Goal: Information Seeking & Learning: Learn about a topic

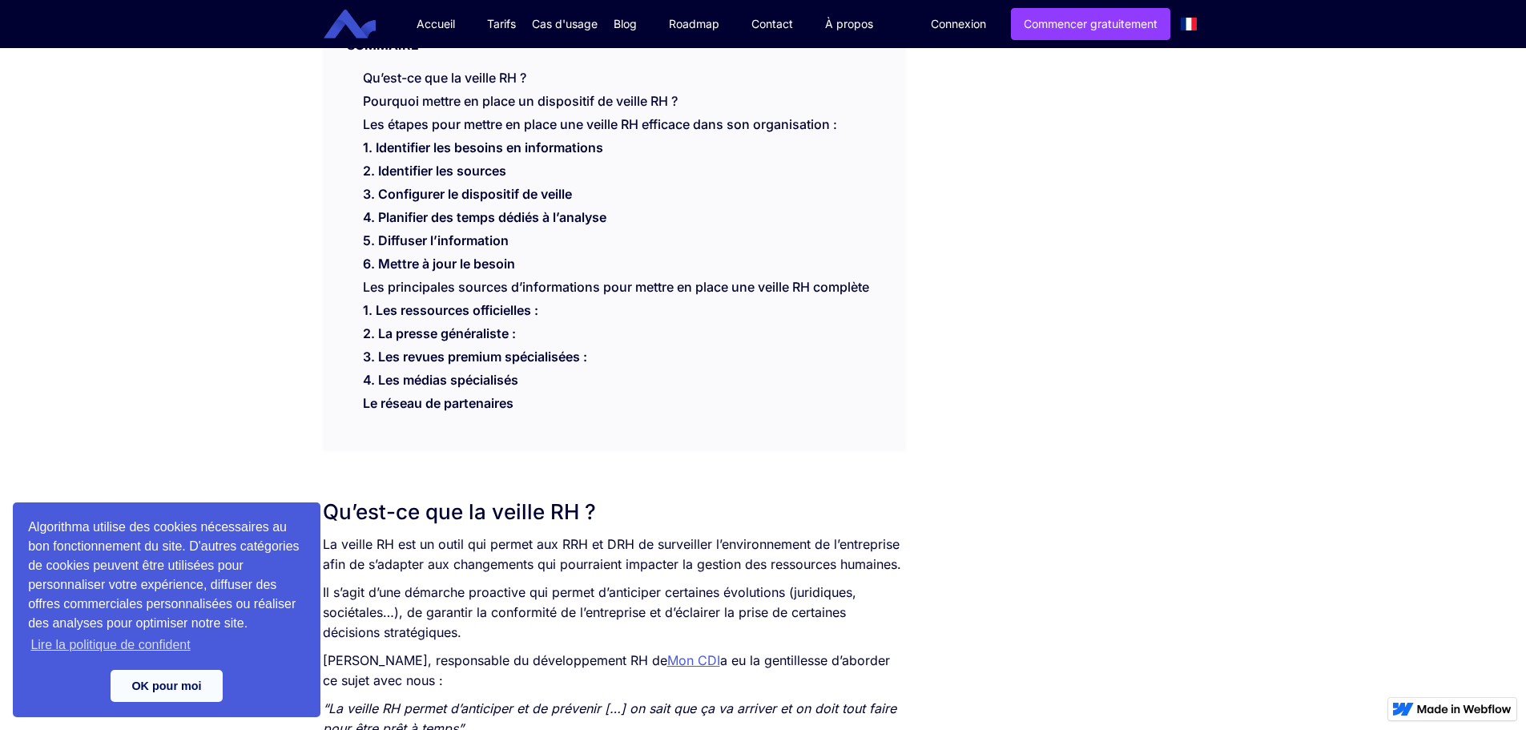
scroll to position [400, 0]
drag, startPoint x: 196, startPoint y: 665, endPoint x: 220, endPoint y: 640, distance: 34.5
click at [196, 665] on div "Algorithma utilise des cookies nécessaires au bon fonctionnement du site. D'aut…" at bounding box center [167, 609] width 308 height 215
click at [187, 695] on link "OK pour moi" at bounding box center [167, 685] width 112 height 32
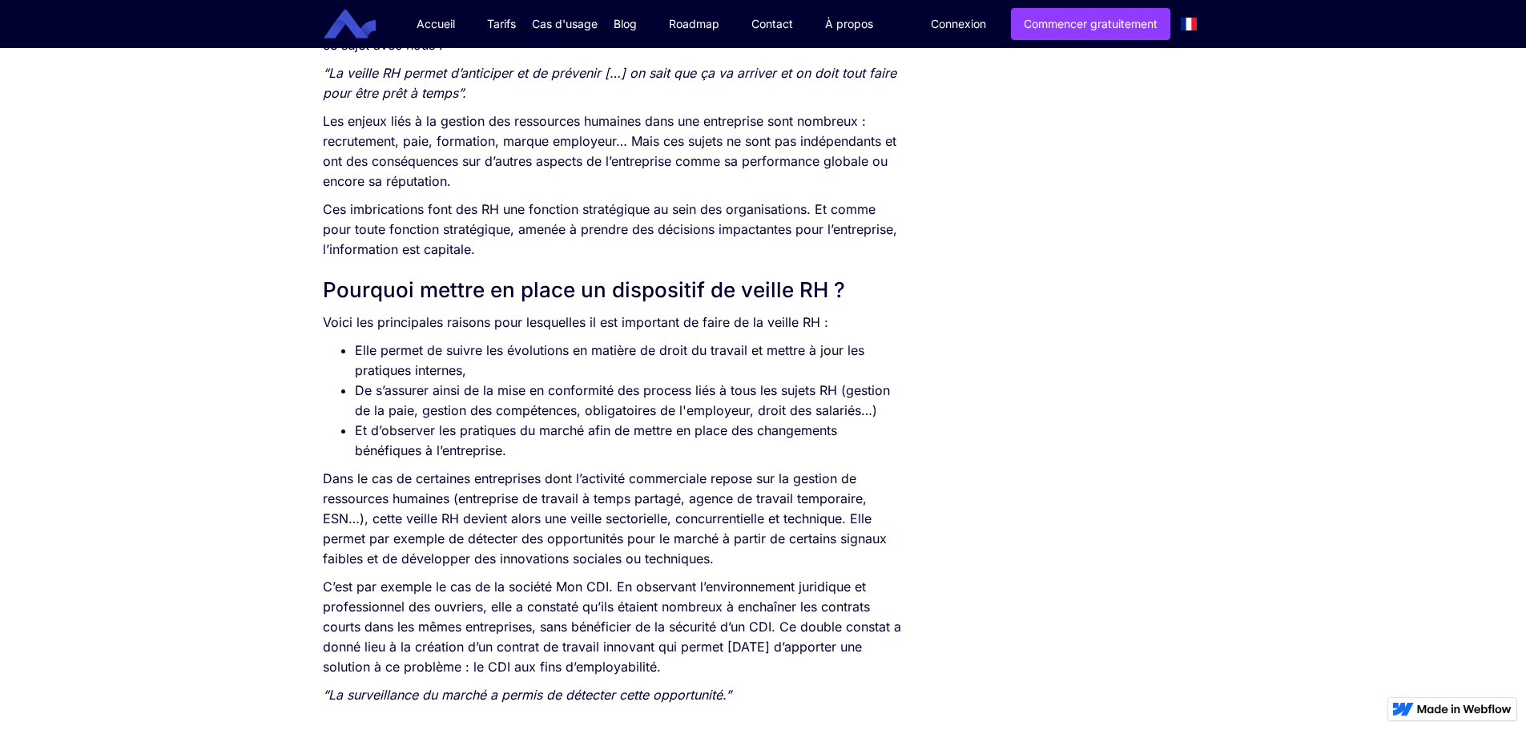
scroll to position [1041, 0]
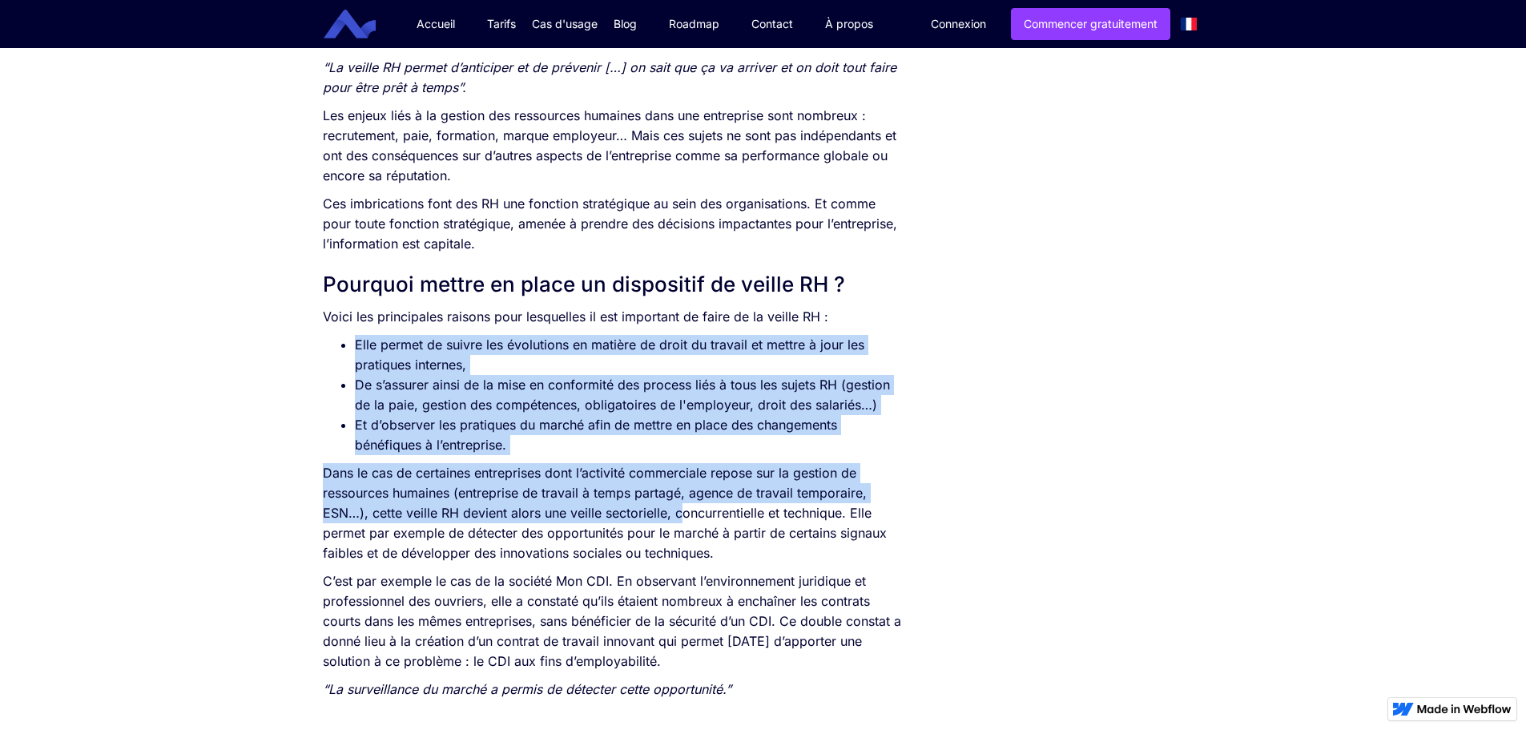
drag, startPoint x: 358, startPoint y: 348, endPoint x: 681, endPoint y: 515, distance: 363.9
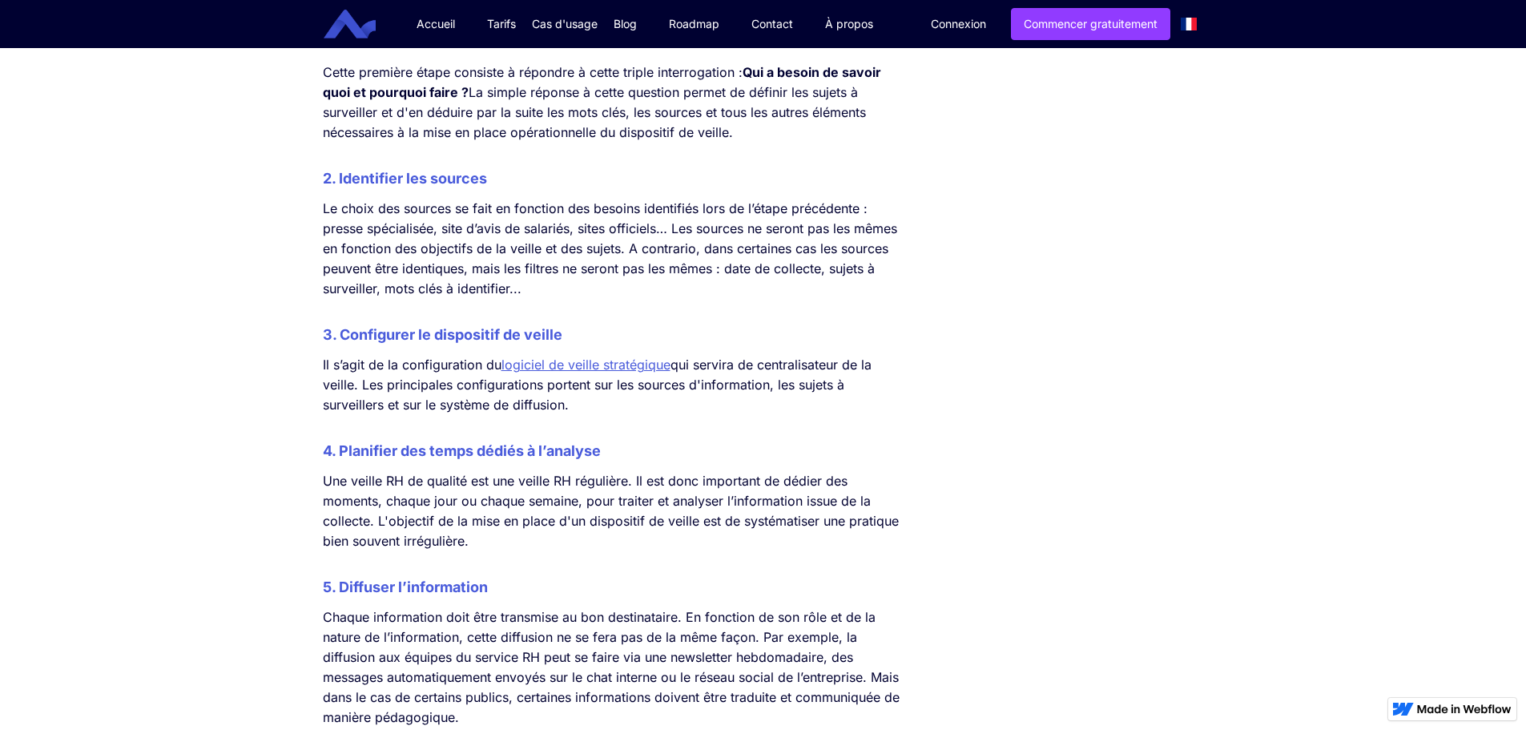
scroll to position [1842, 0]
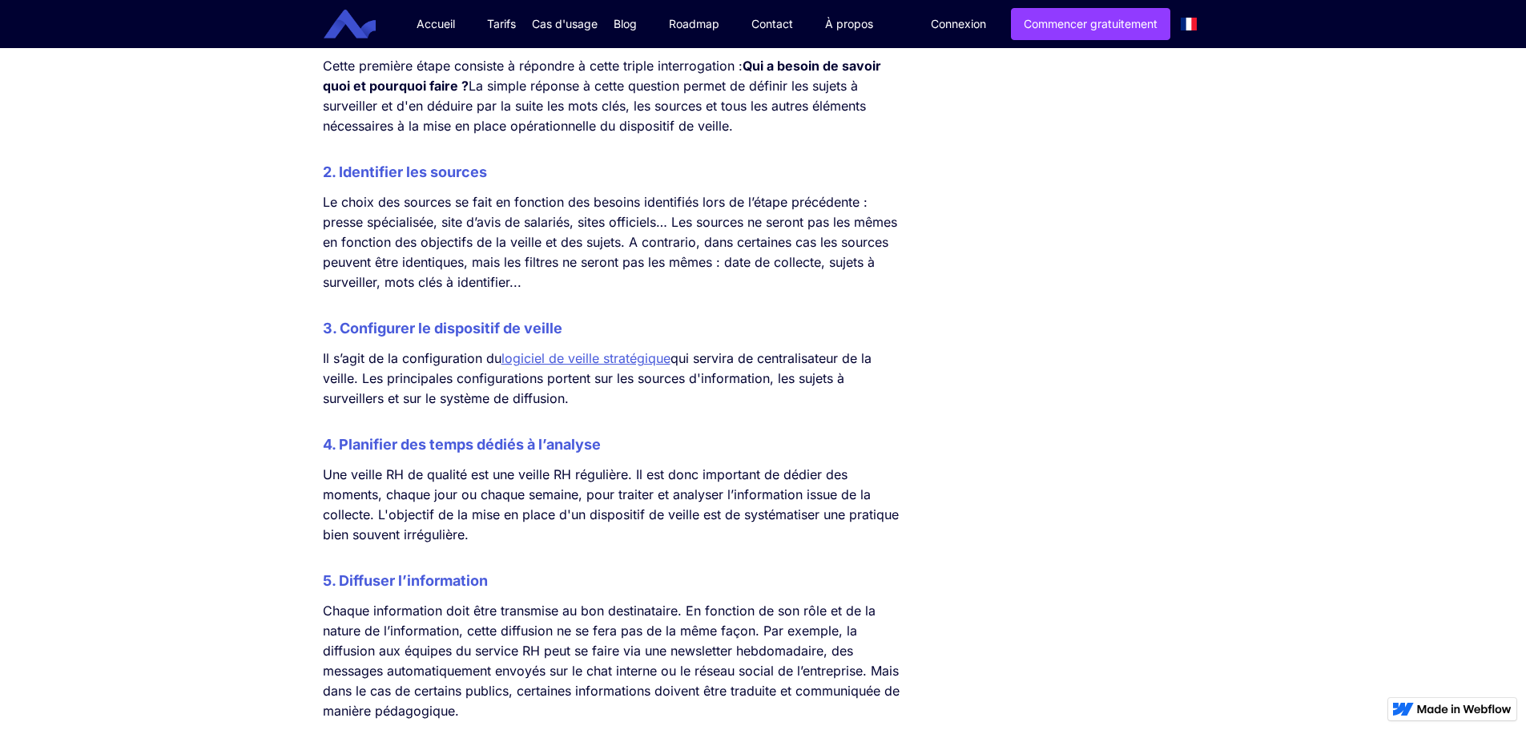
click at [556, 358] on link "logiciel de veille stratégique" at bounding box center [585, 358] width 169 height 16
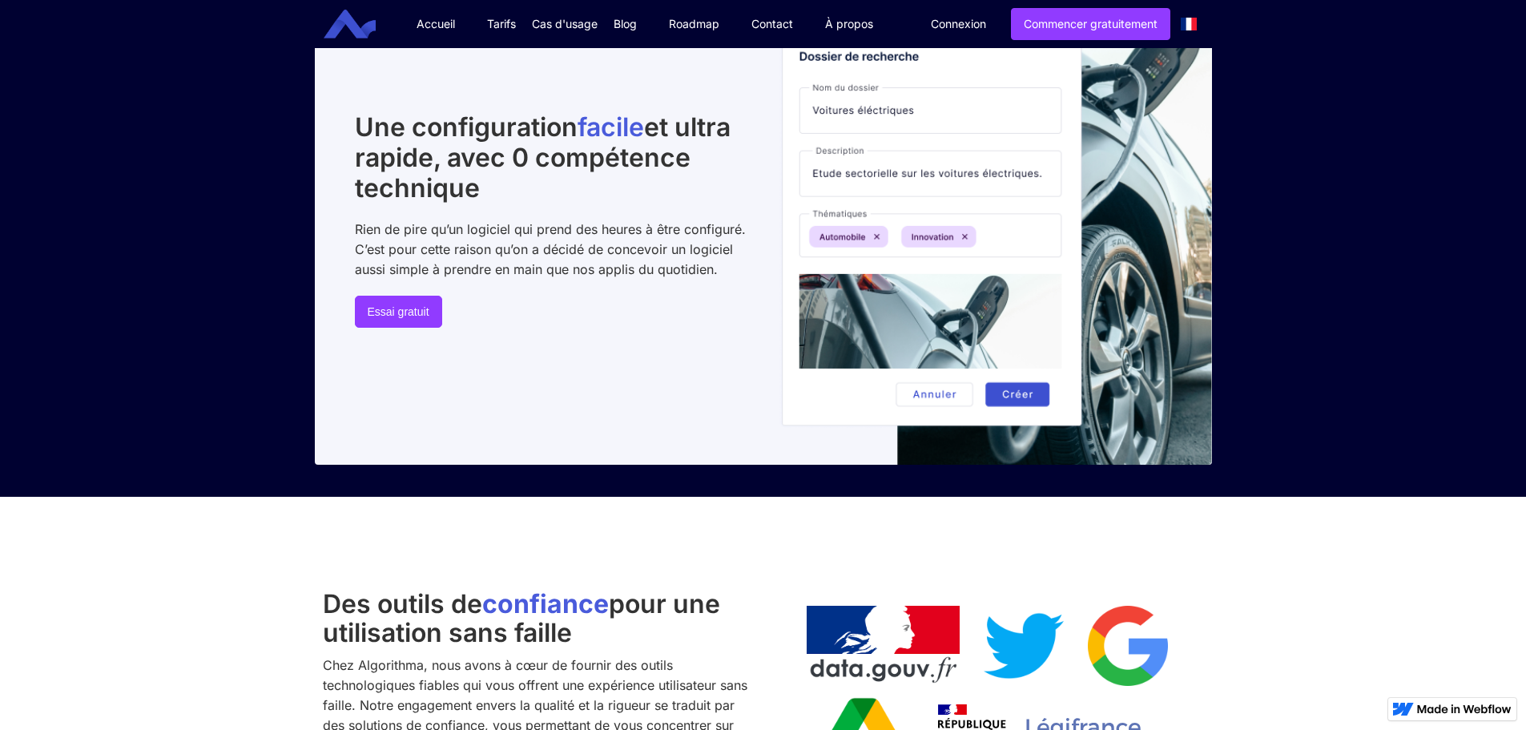
scroll to position [1041, 0]
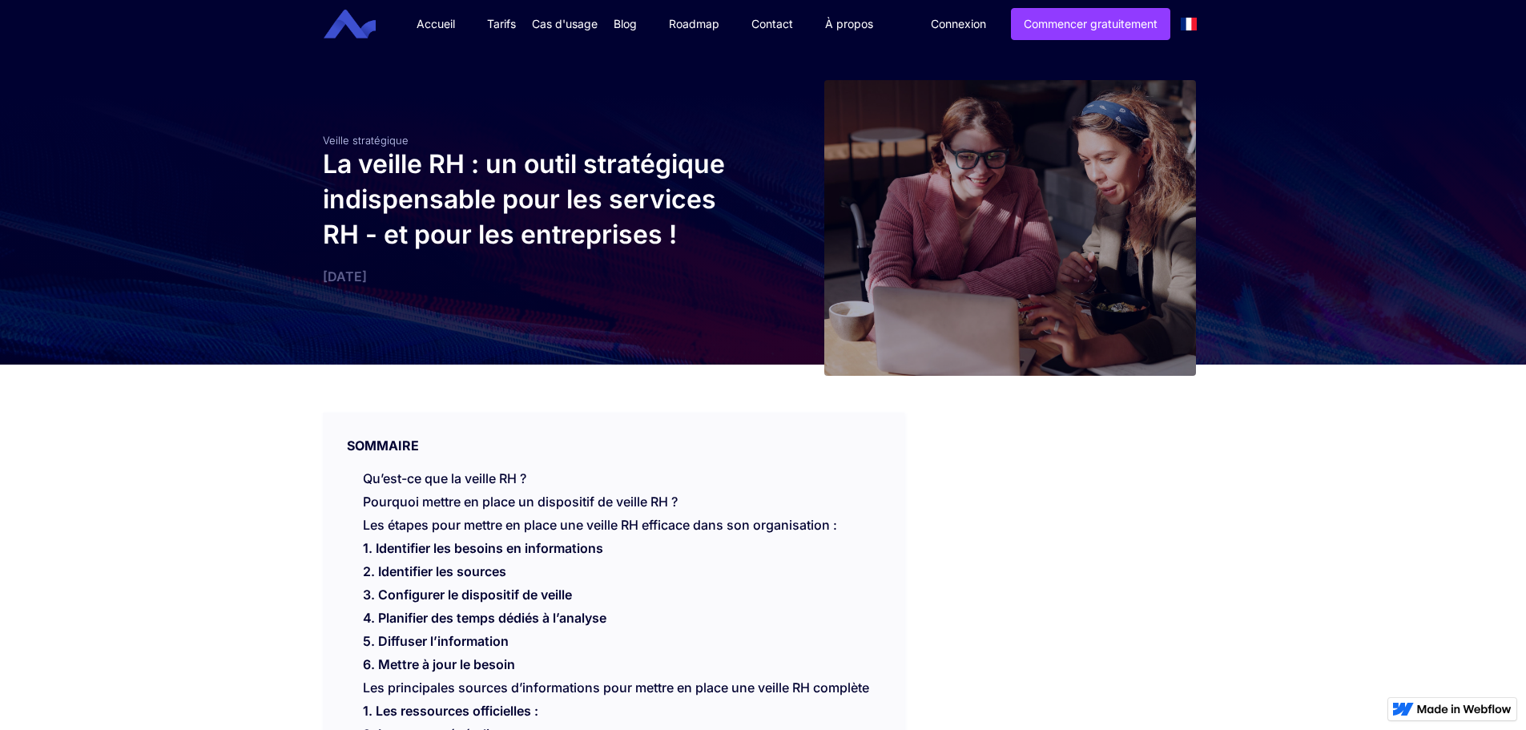
scroll to position [1842, 0]
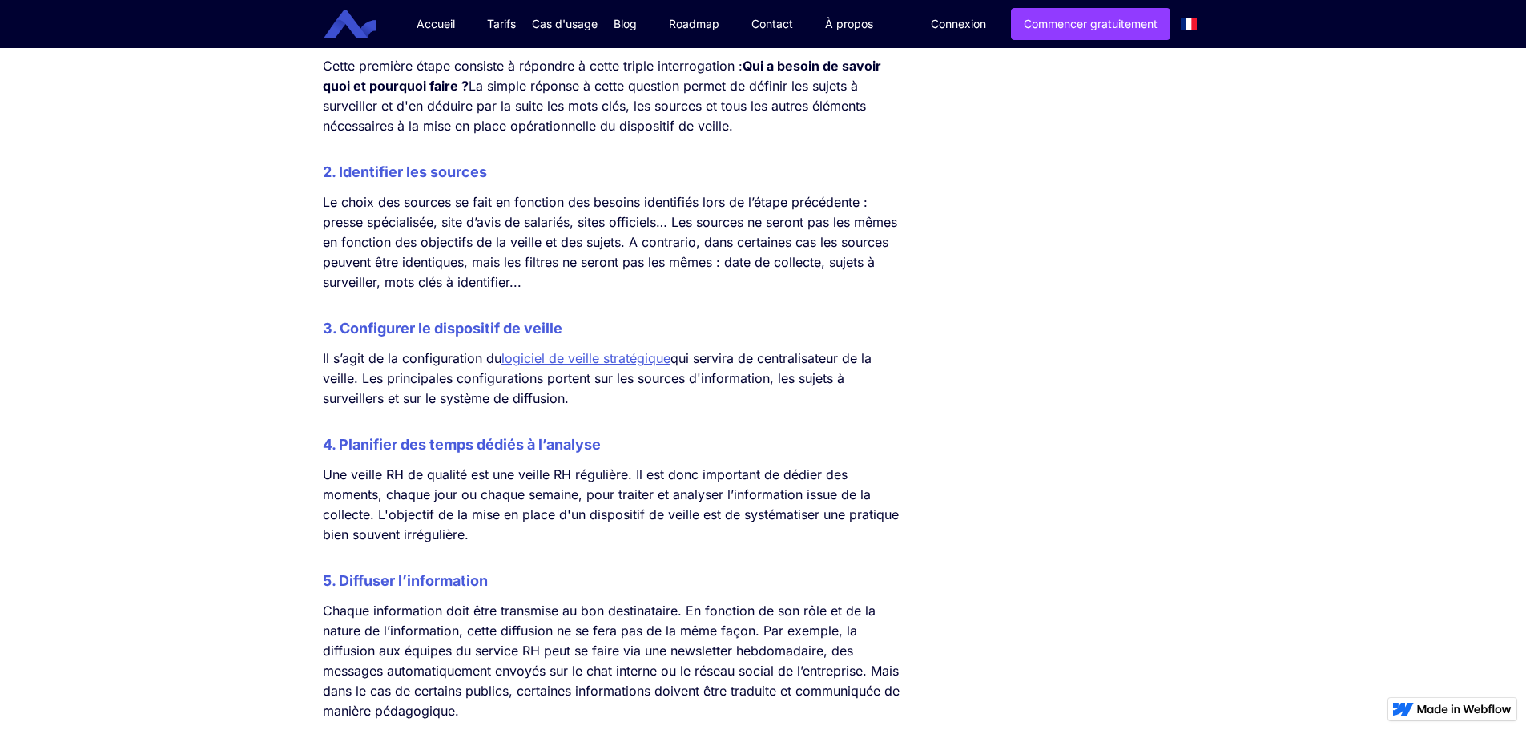
drag, startPoint x: 324, startPoint y: 391, endPoint x: 583, endPoint y: 392, distance: 259.5
click at [583, 392] on p "Il s’agit de la configuration du logiciel de veille stratégique qui servira de …" at bounding box center [614, 378] width 582 height 60
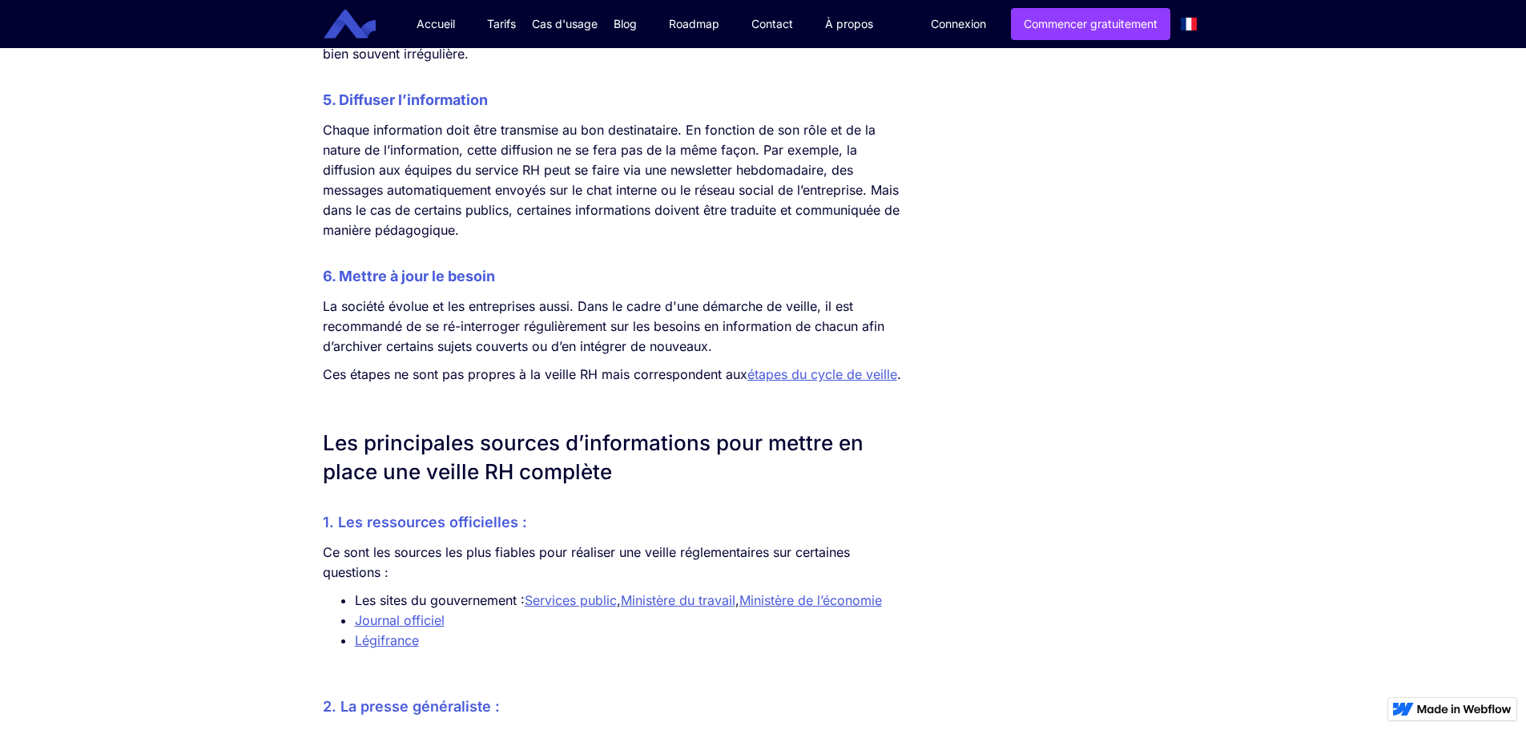
scroll to position [2402, 0]
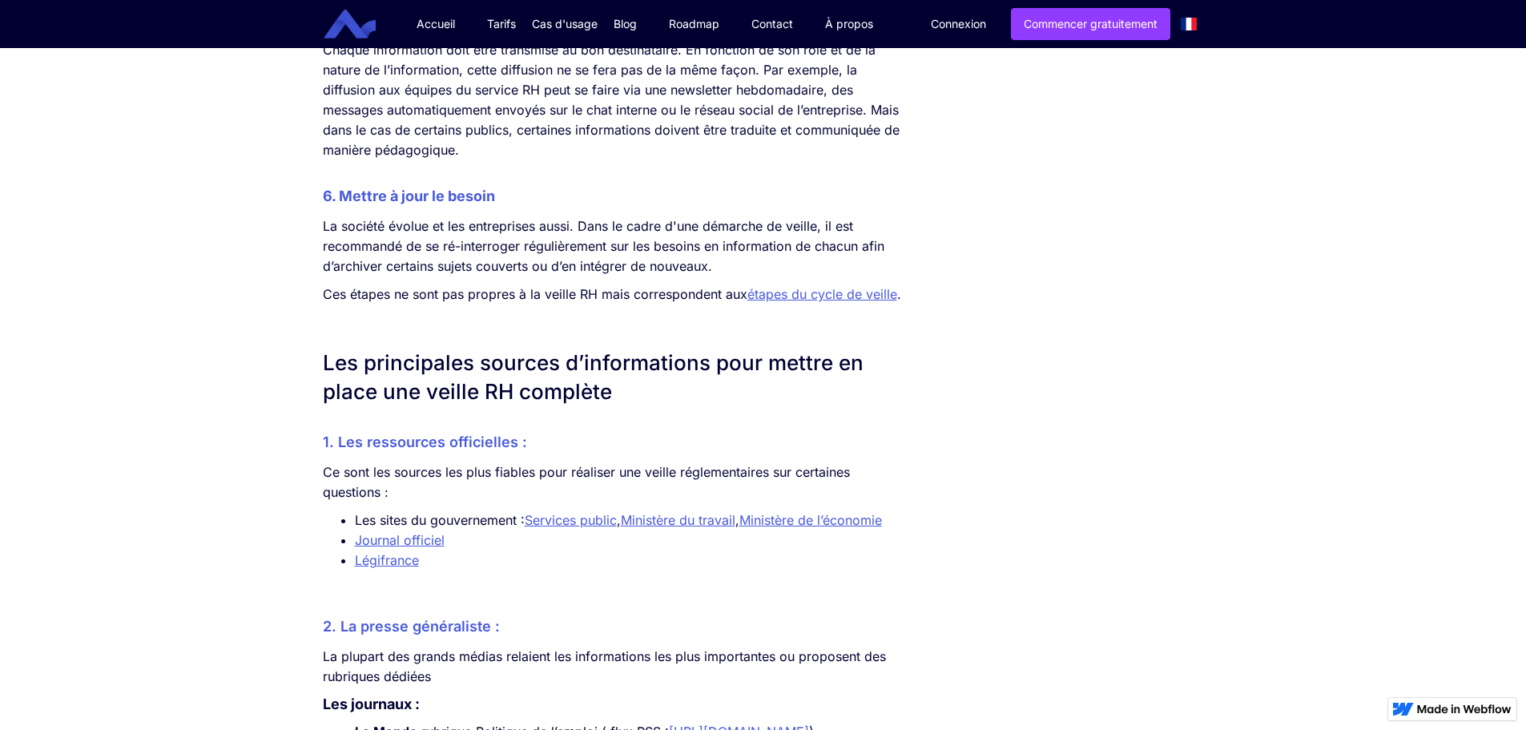
click at [562, 528] on link "Services public" at bounding box center [571, 520] width 92 height 16
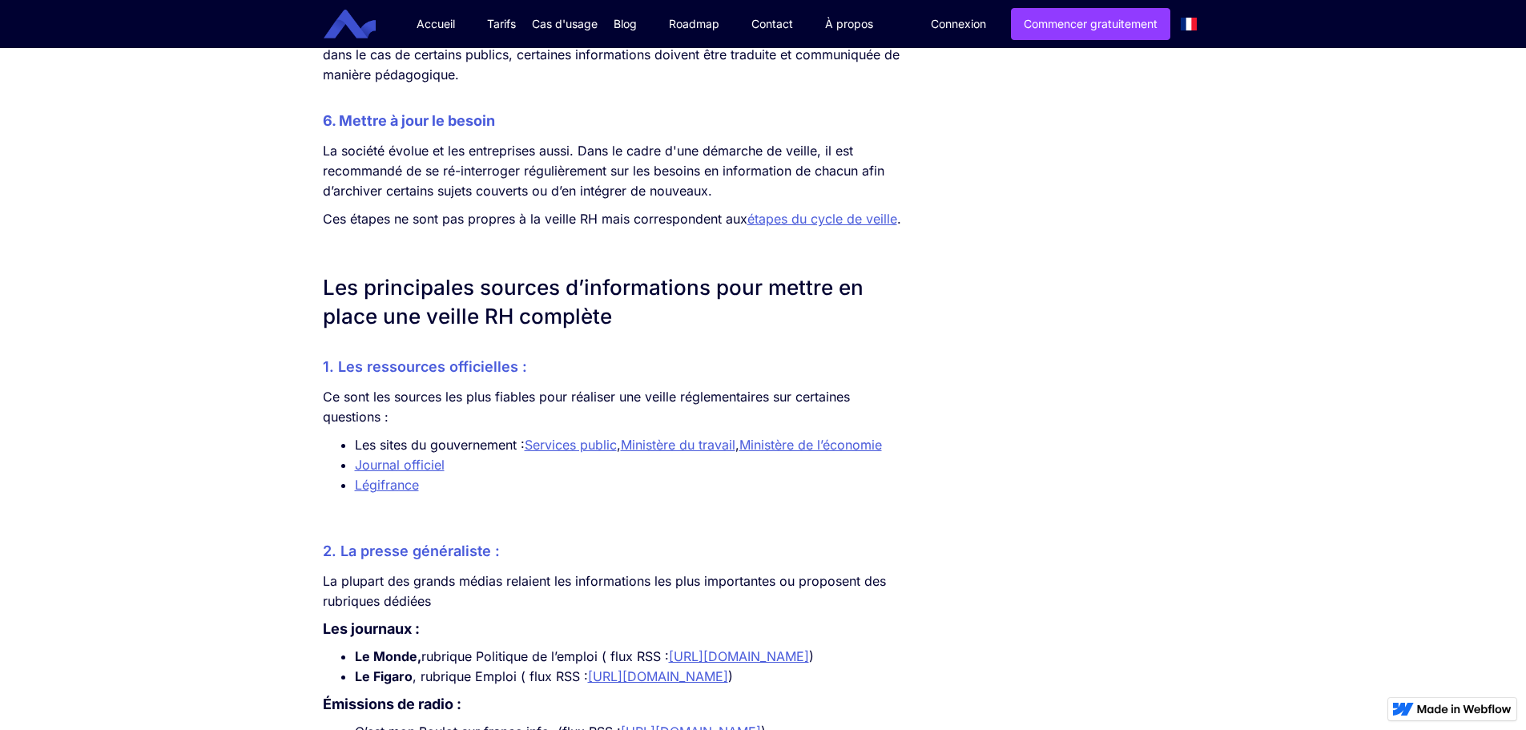
scroll to position [2563, 0]
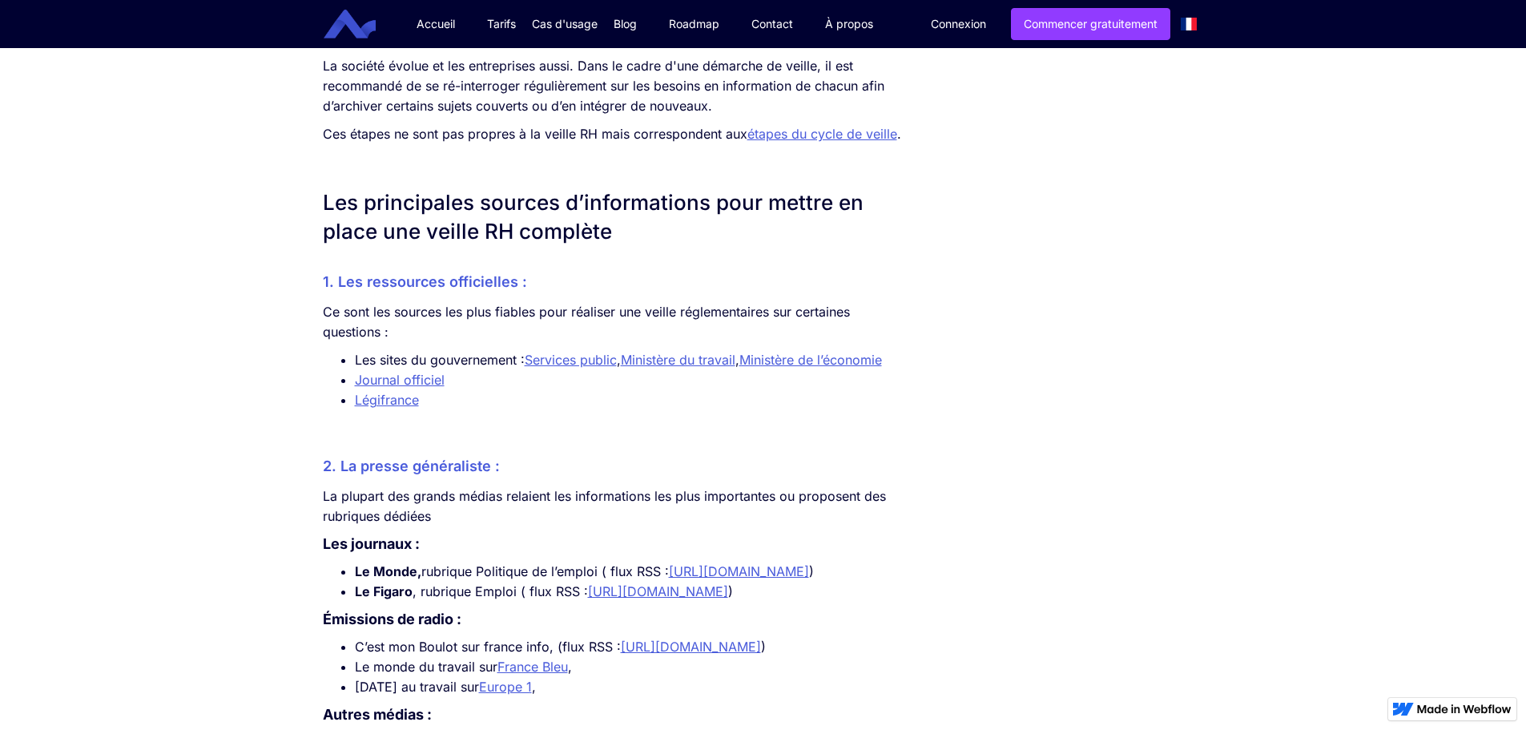
click at [395, 408] on link "Légifrance" at bounding box center [387, 400] width 64 height 16
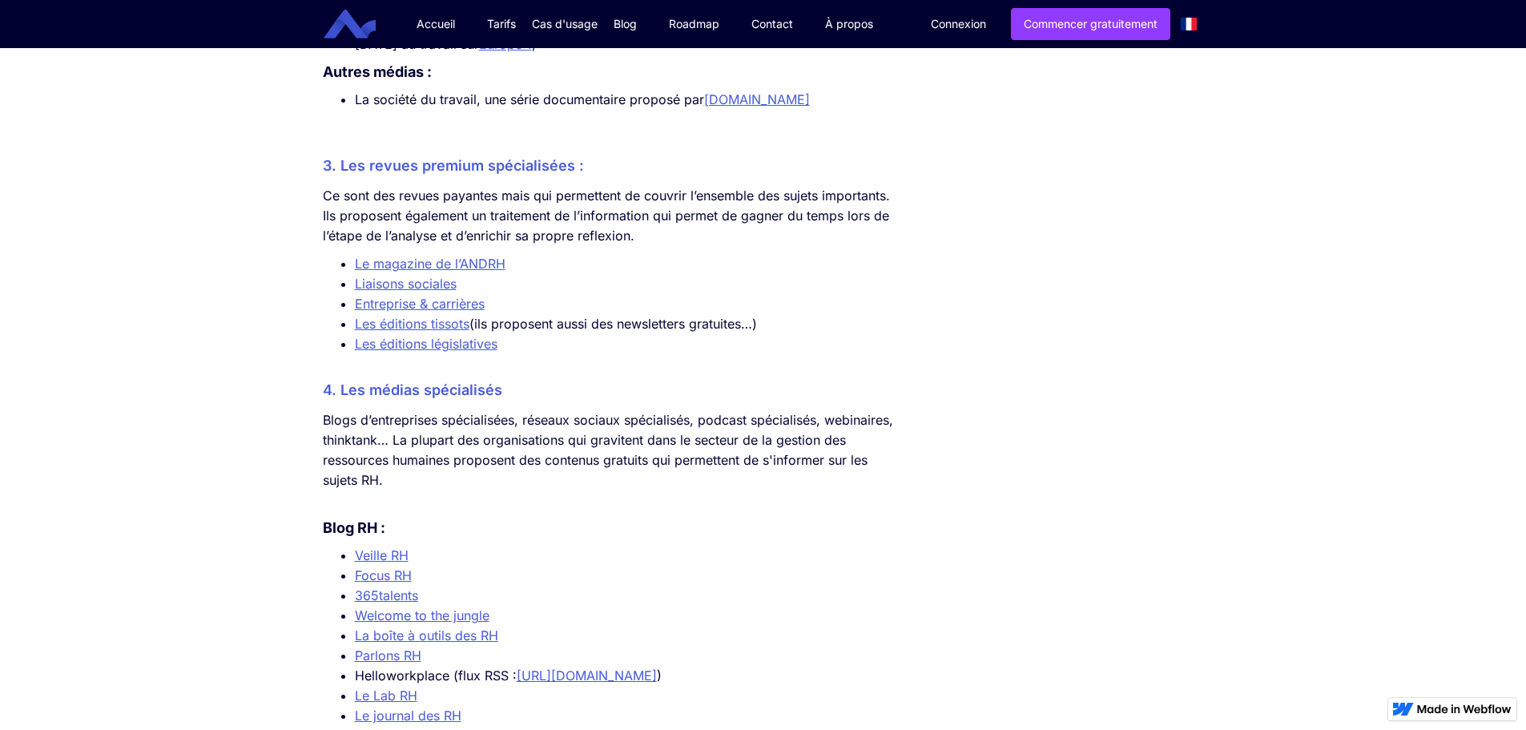
scroll to position [3283, 0]
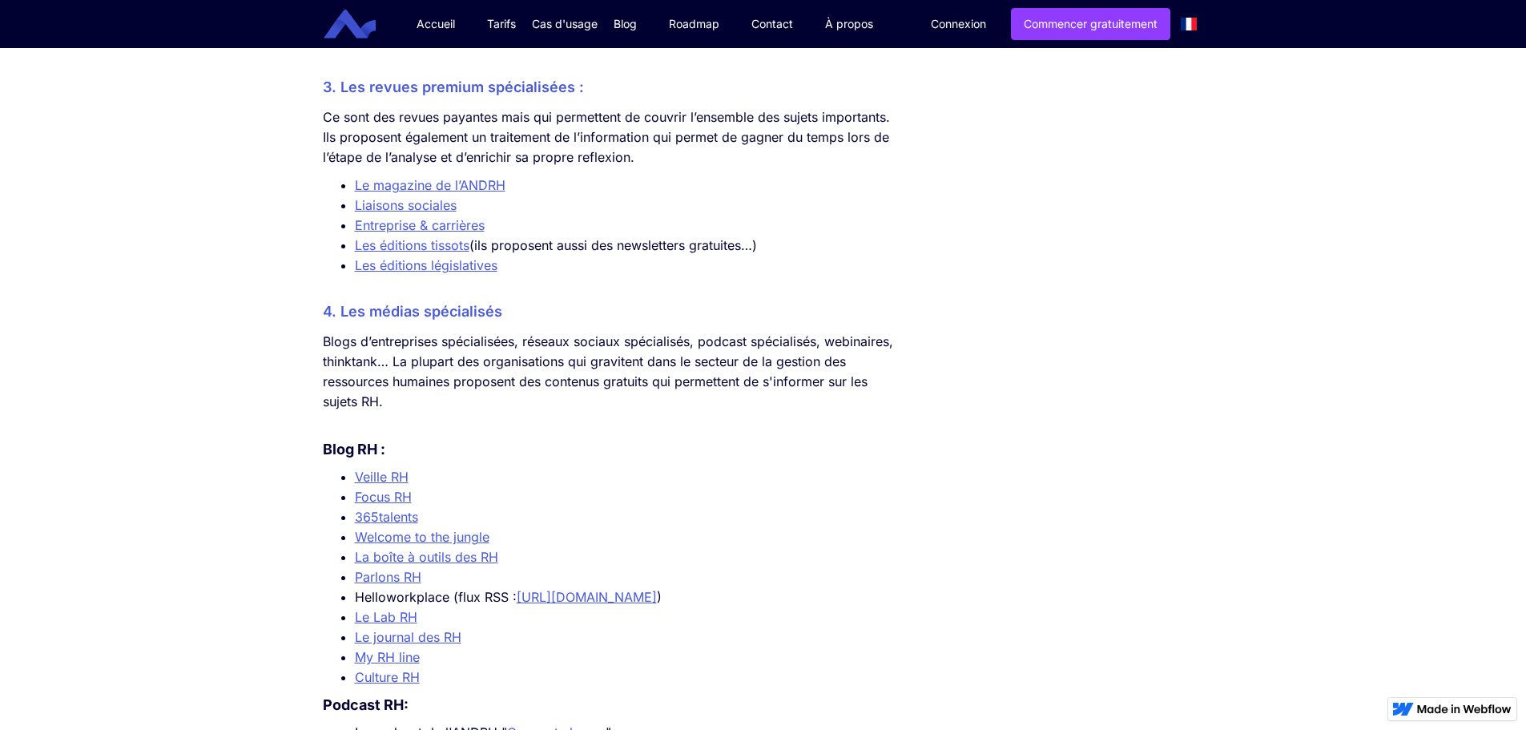
click at [367, 484] on link "Veille RH" at bounding box center [382, 476] width 54 height 16
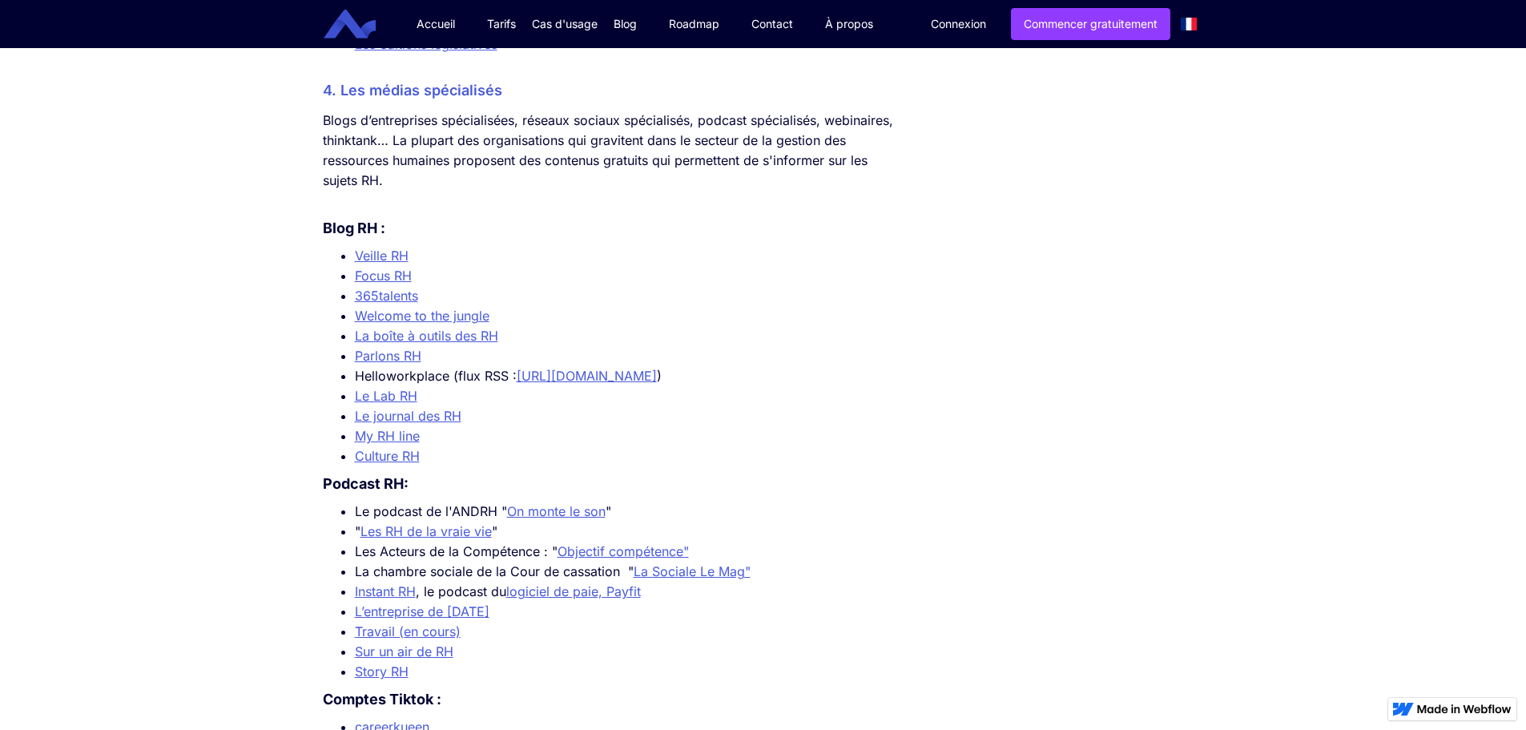
scroll to position [3524, 0]
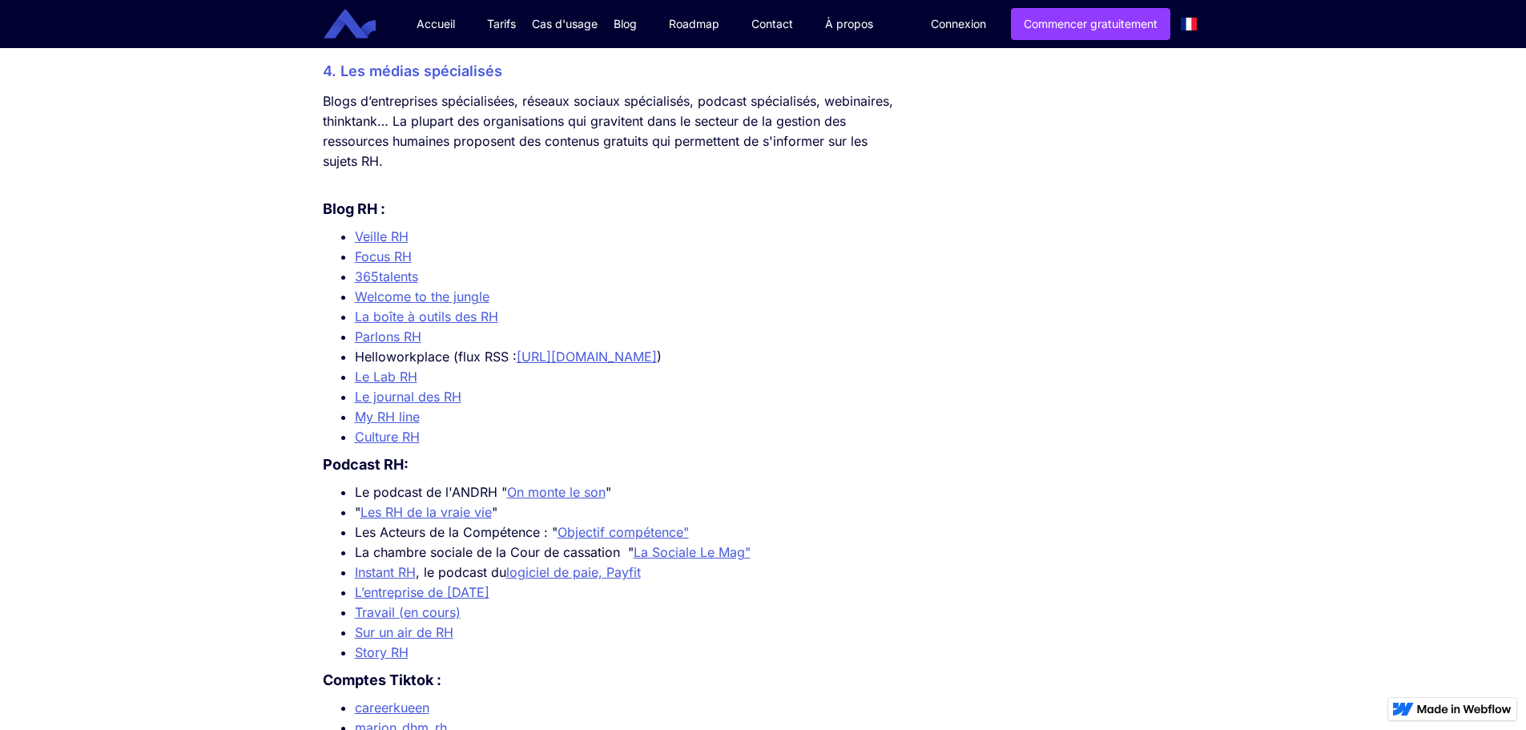
click at [388, 264] on link "Focus RH" at bounding box center [383, 256] width 57 height 16
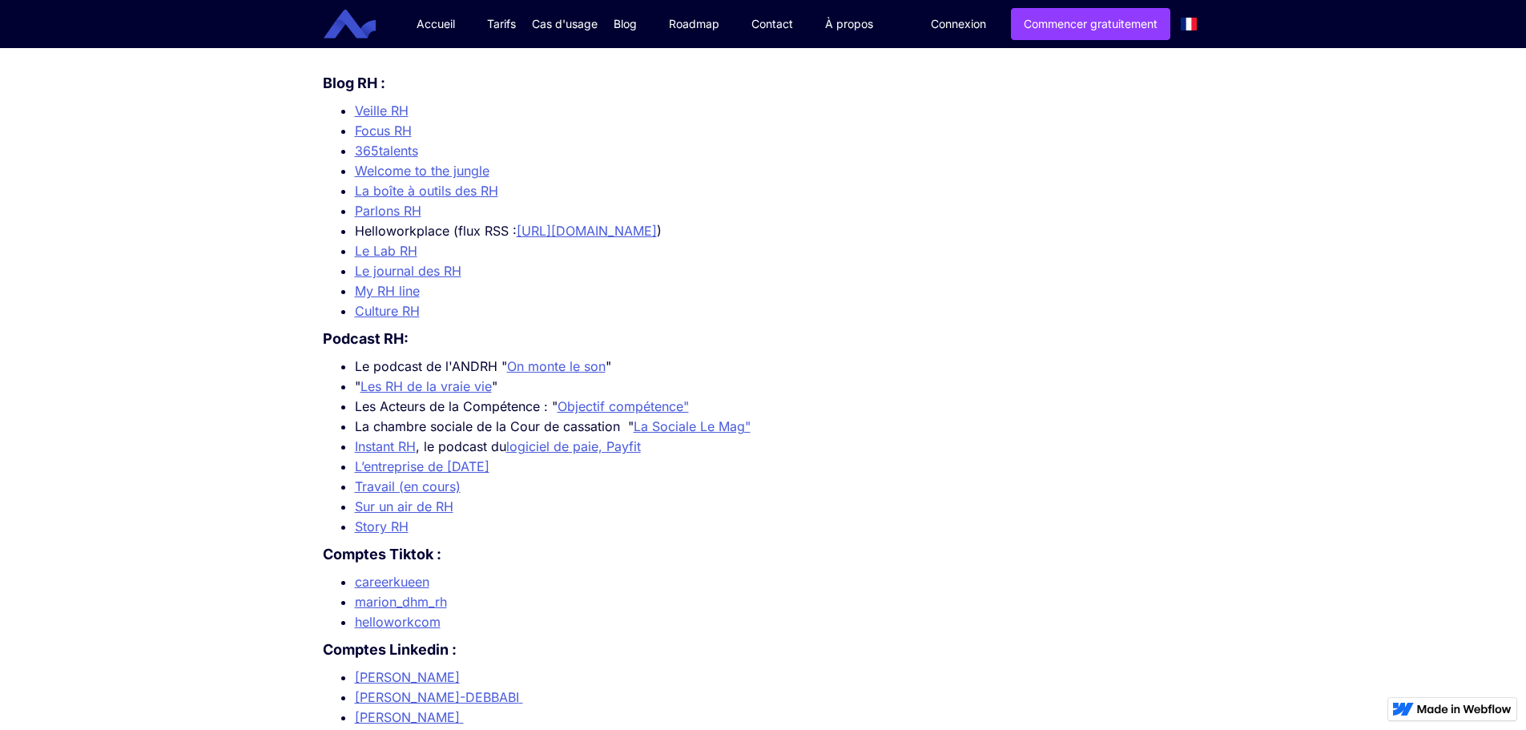
scroll to position [3684, 0]
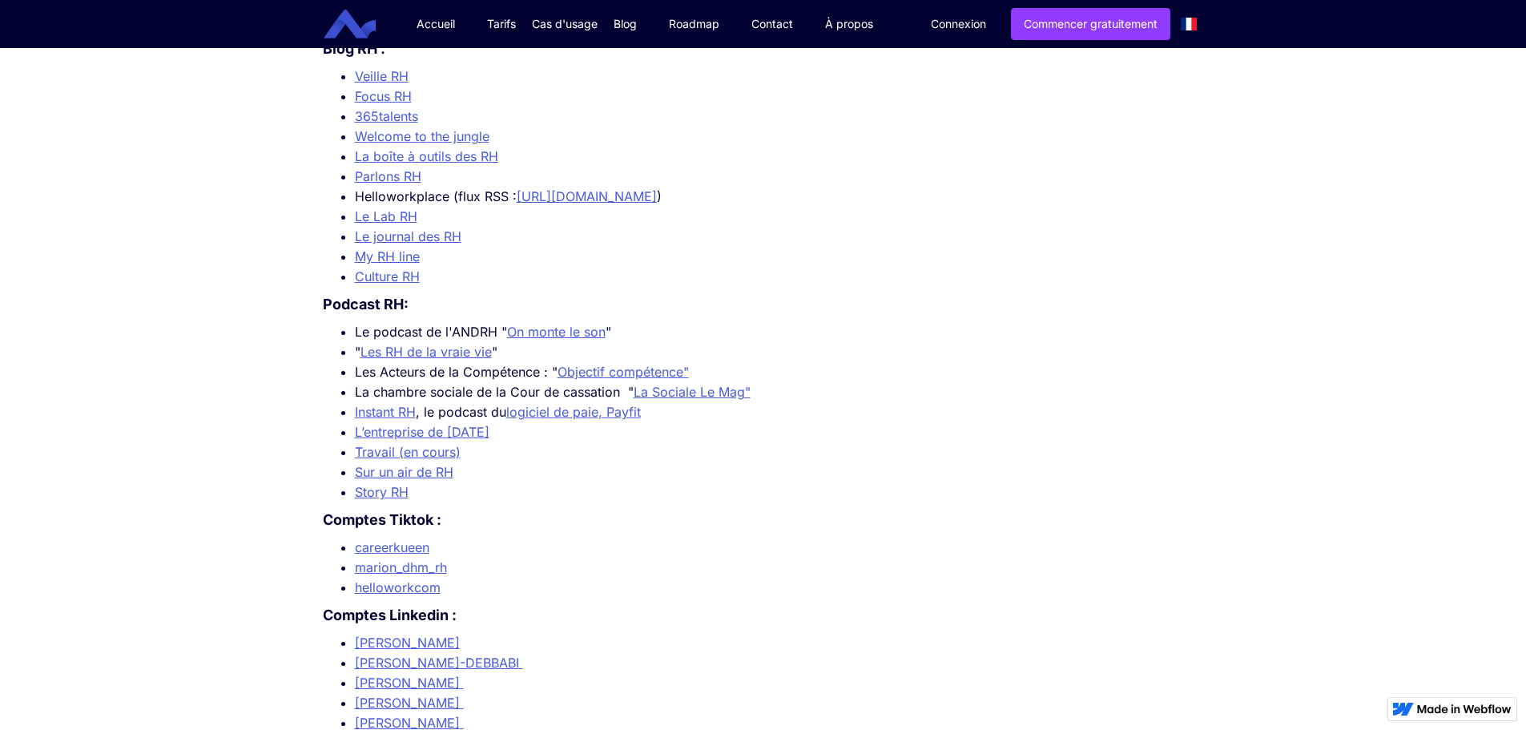
click at [385, 164] on link "La boîte à outils des RH" at bounding box center [426, 156] width 143 height 16
